Goal: Find specific page/section: Find specific page/section

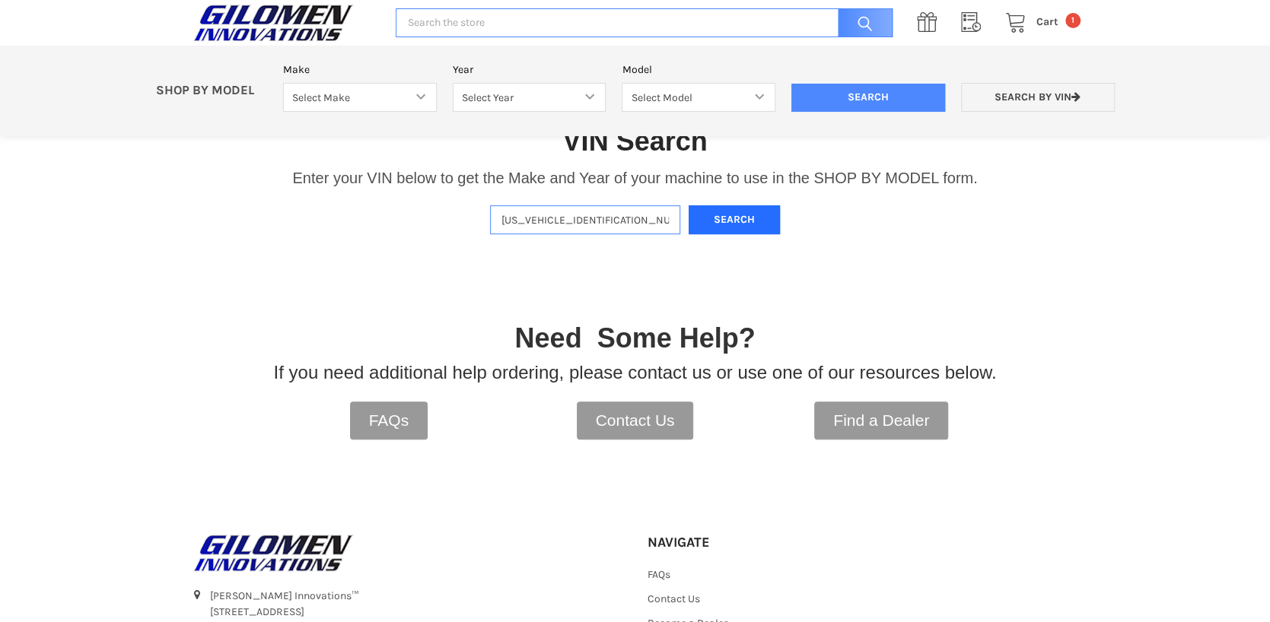
type input "[US_VEHICLE_IDENTIFICATION_NUMBER]"
click at [748, 227] on button "Search" at bounding box center [733, 220] width 91 height 30
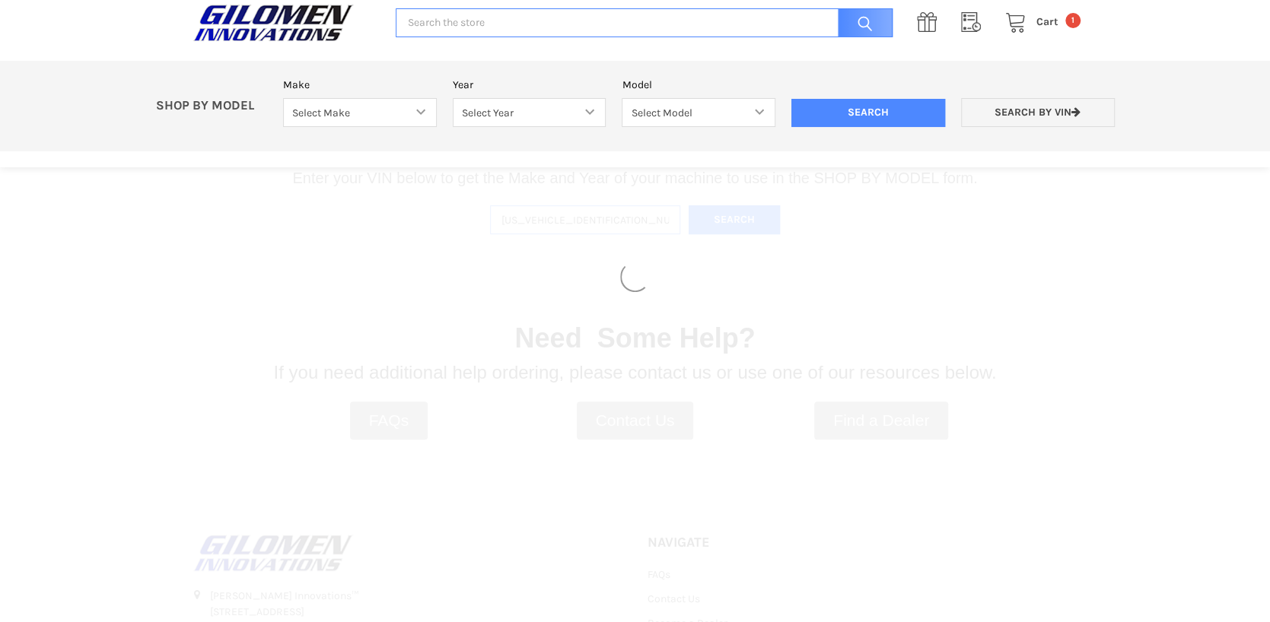
select select "690"
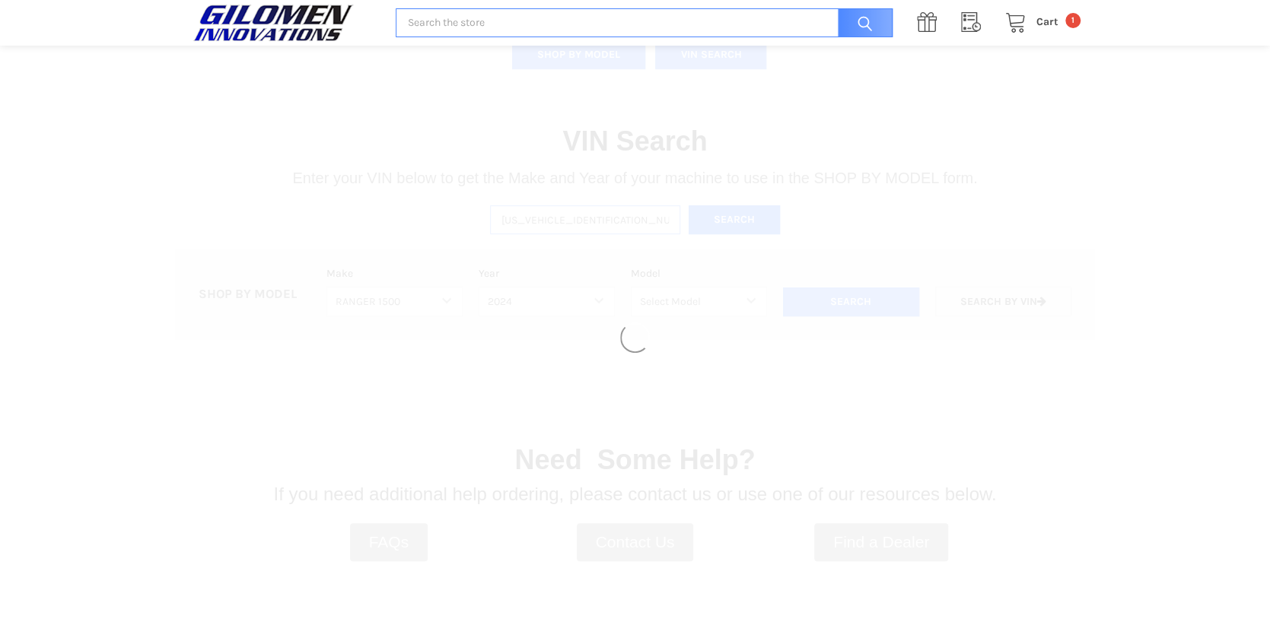
select select "691"
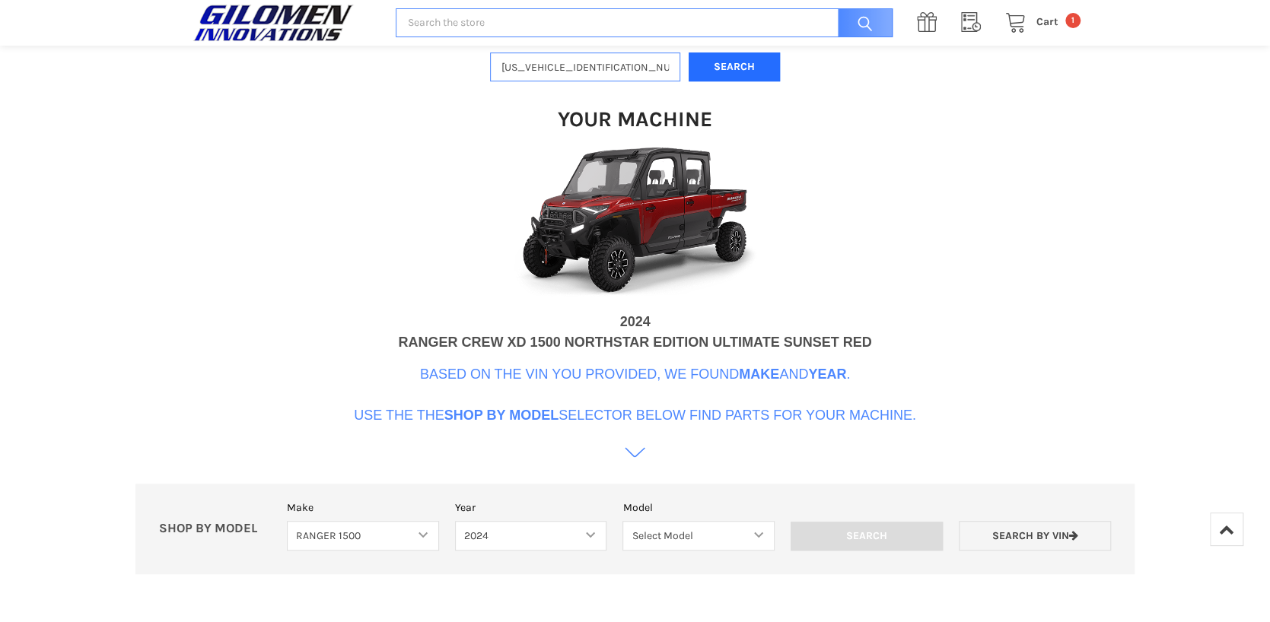
scroll to position [461, 0]
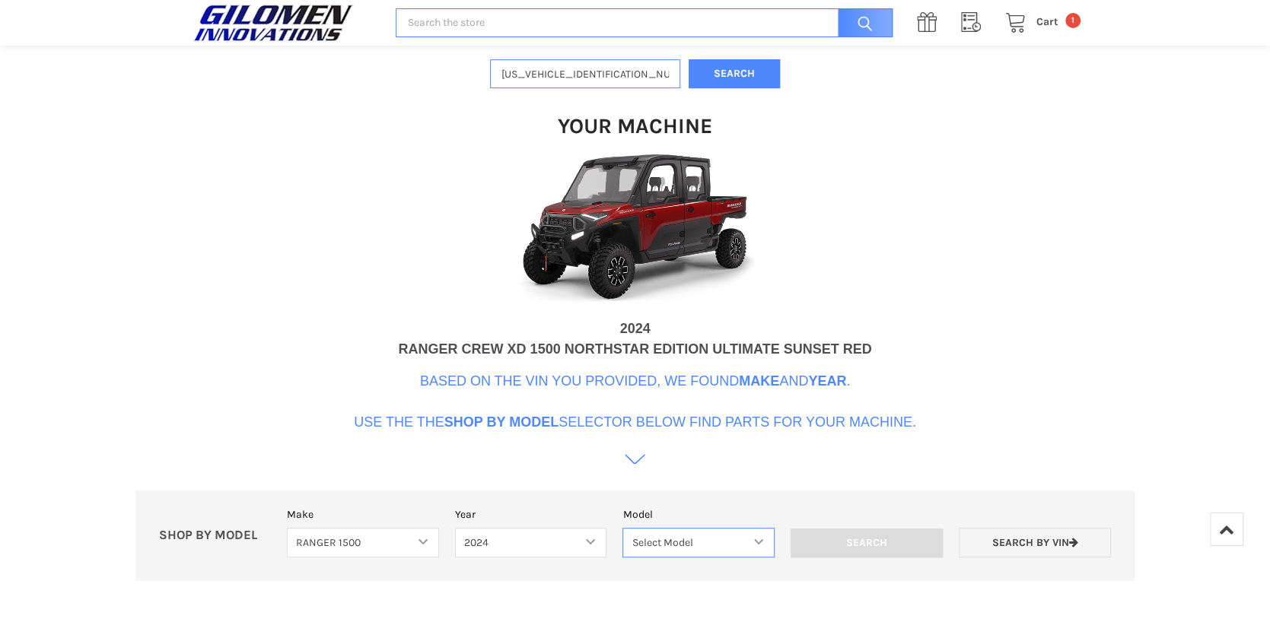
click at [738, 548] on select "Select Model RANGER XD 1500 RANGER XD 1500 NORTHSTAR" at bounding box center [698, 543] width 152 height 30
select select "694"
click at [622, 528] on select "Select Model RANGER XD 1500 RANGER XD 1500 NORTHSTAR" at bounding box center [698, 543] width 152 height 30
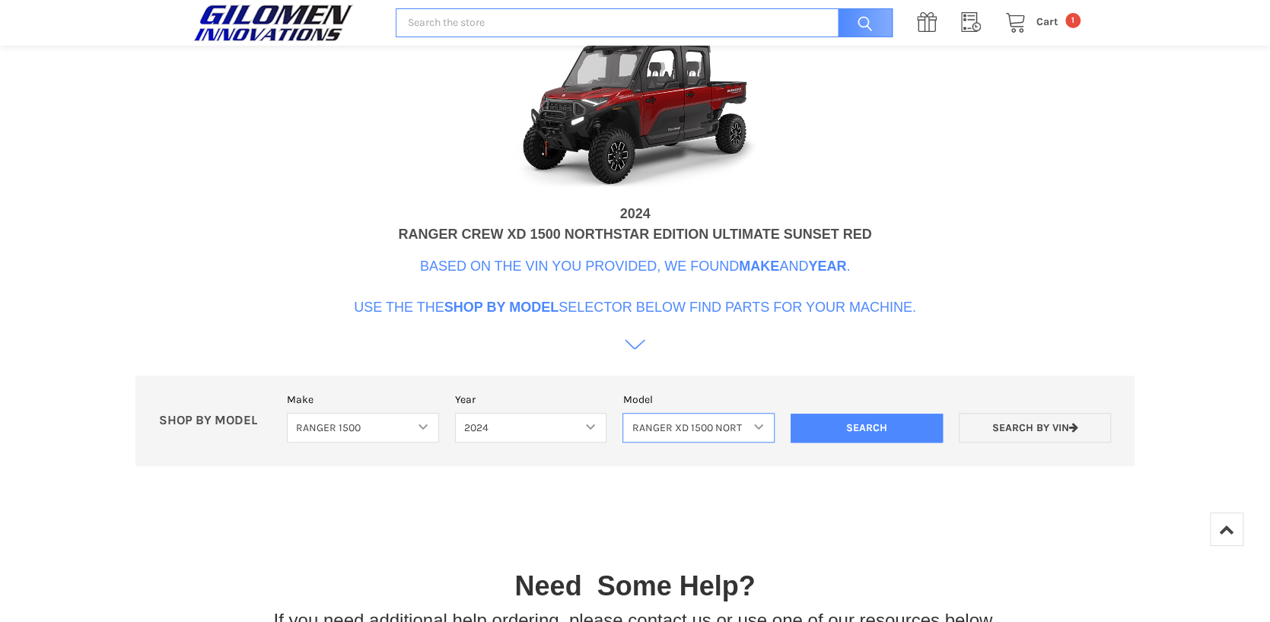
scroll to position [614, 0]
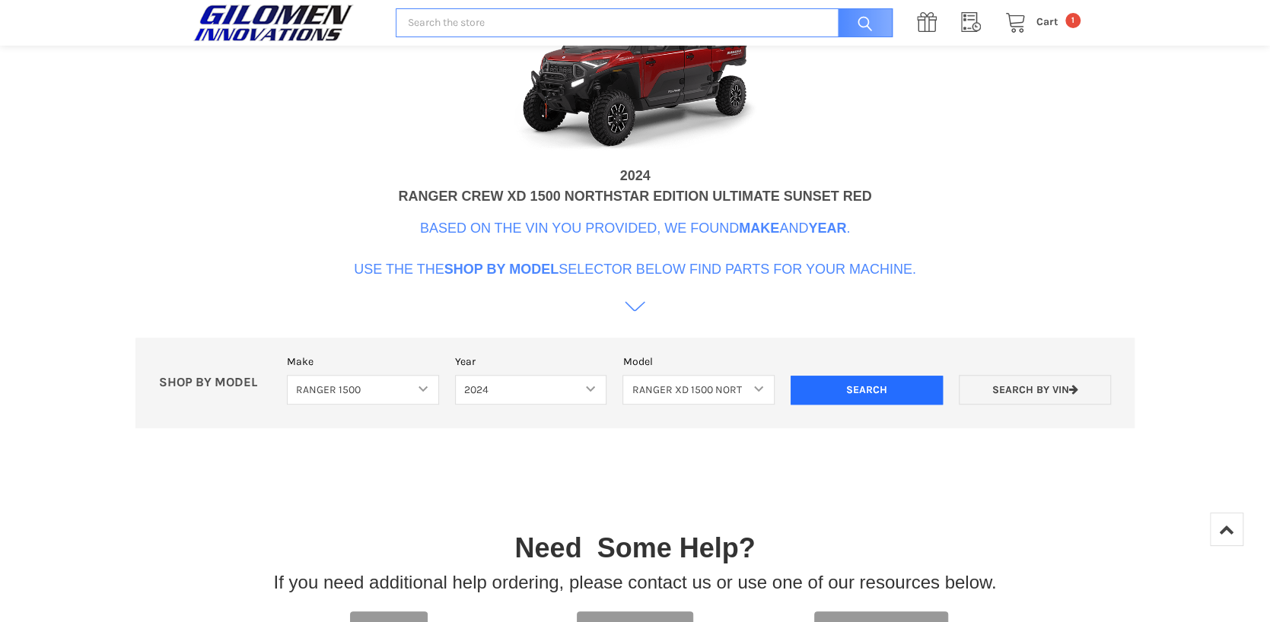
click at [900, 393] on input "Search" at bounding box center [866, 390] width 152 height 29
